Goal: Transaction & Acquisition: Purchase product/service

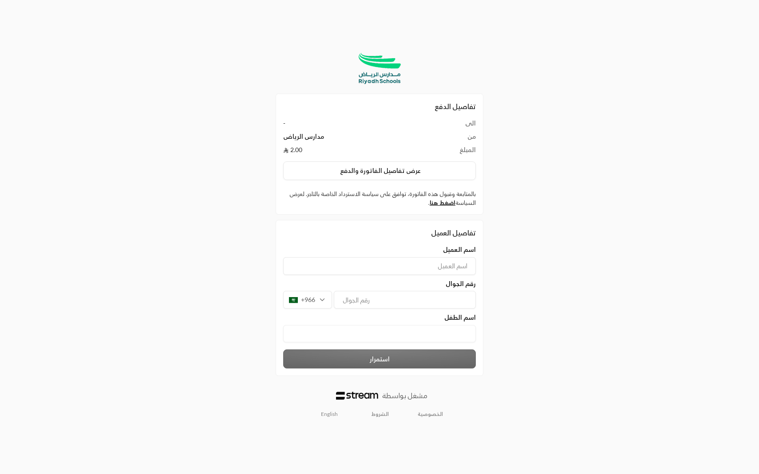
click at [403, 269] on input at bounding box center [379, 266] width 193 height 18
type input "[PERSON_NAME]"
click at [423, 287] on div "رقم الجوال" at bounding box center [379, 284] width 193 height 9
click at [418, 299] on input "tel" at bounding box center [405, 300] width 142 height 18
type input "509737393"
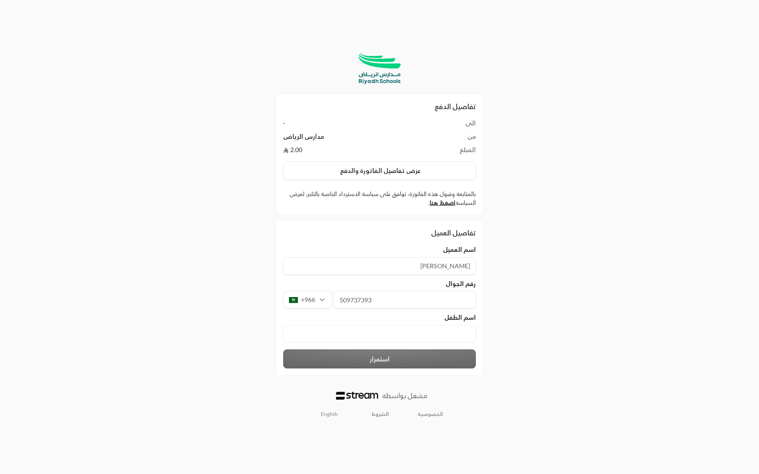
click at [402, 329] on الطفل "text" at bounding box center [379, 333] width 193 height 17
type الطفل "[PERSON_NAME]"
click at [385, 365] on button "استمرار" at bounding box center [379, 359] width 193 height 19
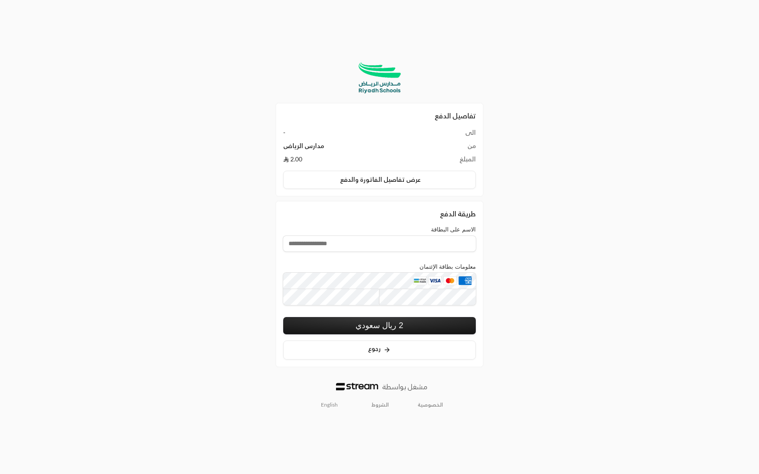
click at [388, 332] on button "2 ريال سعودي" at bounding box center [379, 325] width 193 height 17
click at [369, 241] on input "الاسم على البطاقة" at bounding box center [379, 244] width 193 height 16
click at [500, 206] on div "تفاصيل الدفع الى - من مدارس [PERSON_NAME] 2.00 عرض تفاصيل الفاتورة والدفع طريقة…" at bounding box center [379, 237] width 379 height 365
